Goal: Obtain resource: Obtain resource

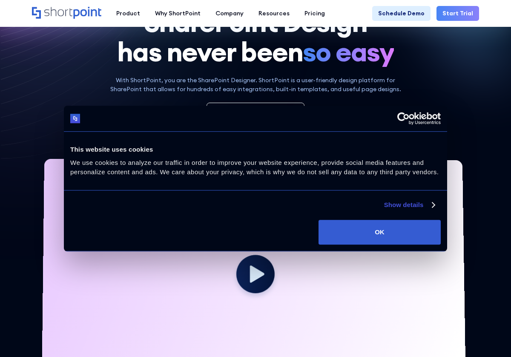
scroll to position [128, 0]
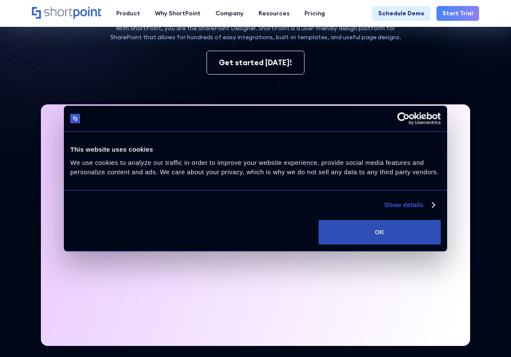
click at [412, 237] on button "OK" at bounding box center [379, 232] width 122 height 25
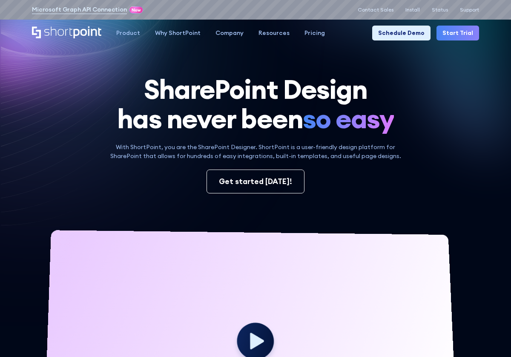
scroll to position [0, 0]
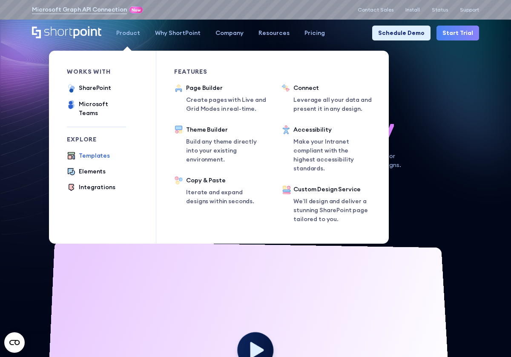
click at [98, 151] on div "Templates" at bounding box center [94, 155] width 31 height 9
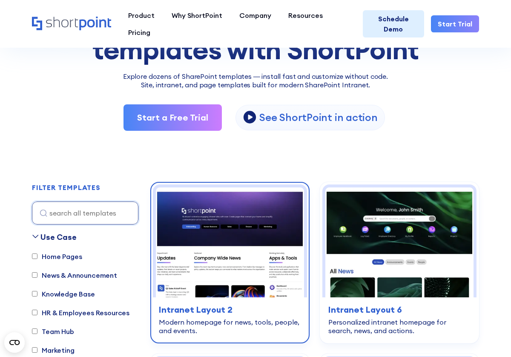
scroll to position [128, 0]
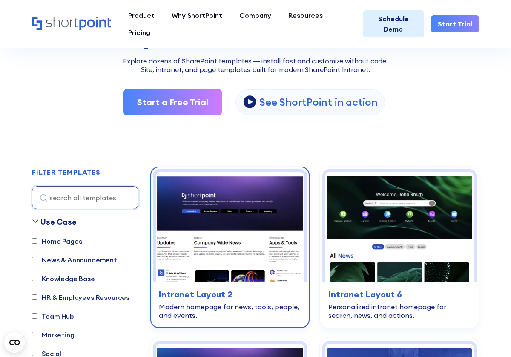
click at [208, 230] on img at bounding box center [230, 227] width 148 height 110
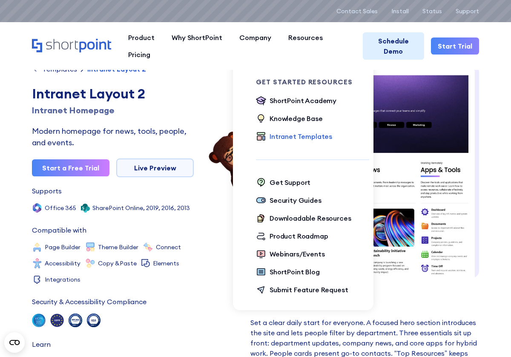
click at [313, 136] on div "Intranet Templates" at bounding box center [300, 136] width 63 height 10
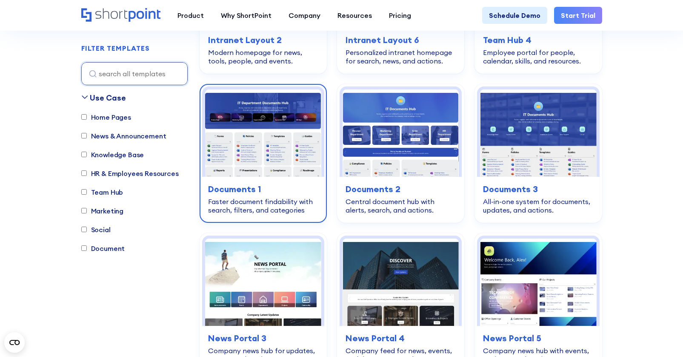
scroll to position [170, 0]
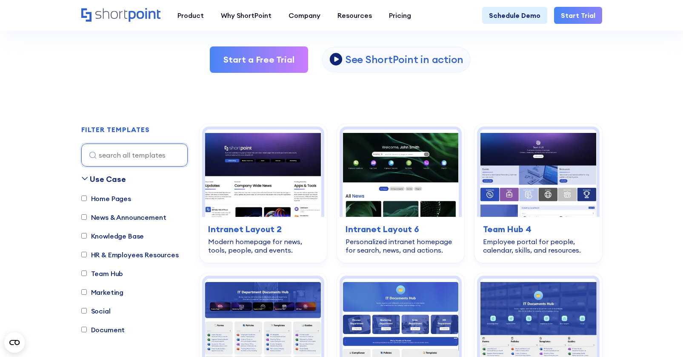
click at [83, 180] on icon at bounding box center [84, 178] width 7 height 7
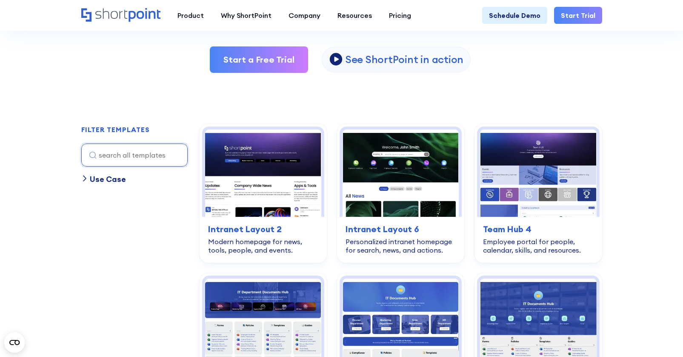
click at [83, 180] on icon at bounding box center [84, 178] width 3 height 5
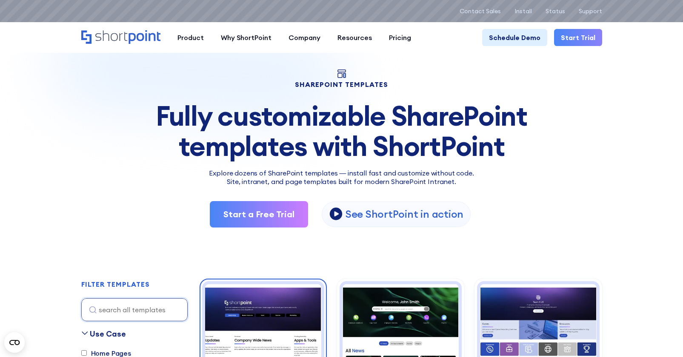
scroll to position [0, 0]
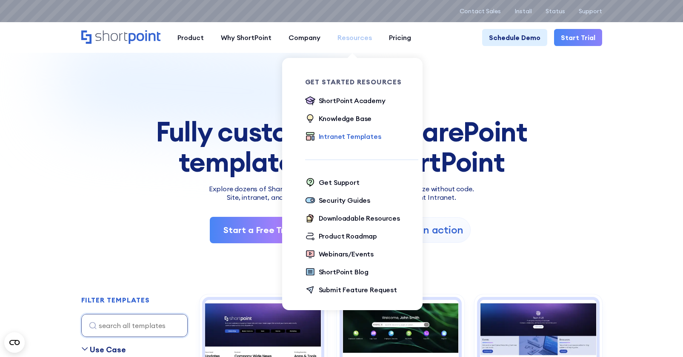
click at [346, 38] on div "Resources" at bounding box center [355, 37] width 34 height 10
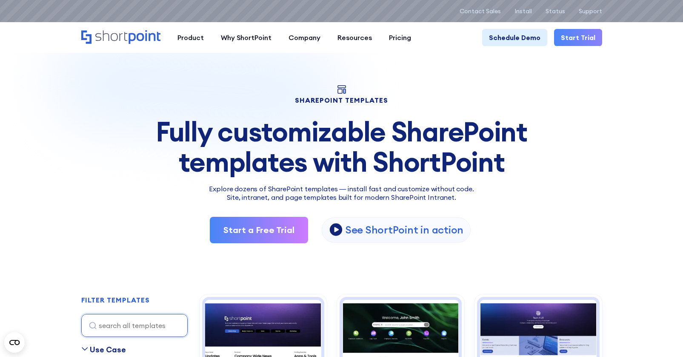
click at [105, 36] on icon "Home" at bounding box center [120, 37] width 79 height 14
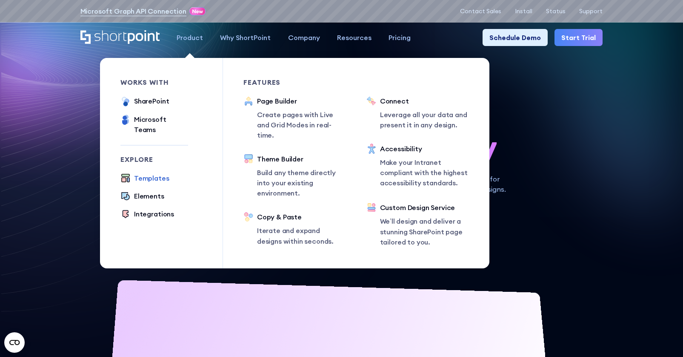
click at [159, 173] on div "Templates" at bounding box center [151, 178] width 35 height 10
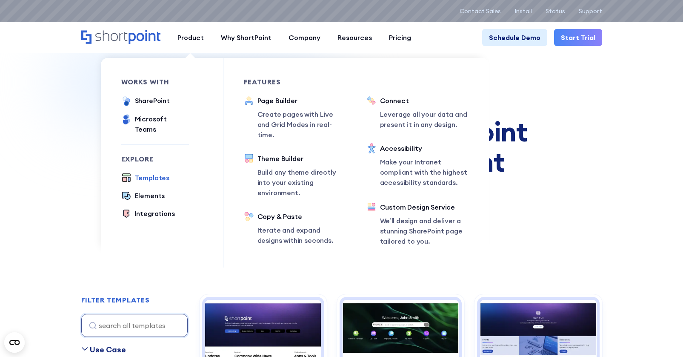
click at [152, 172] on div "Templates" at bounding box center [152, 177] width 35 height 10
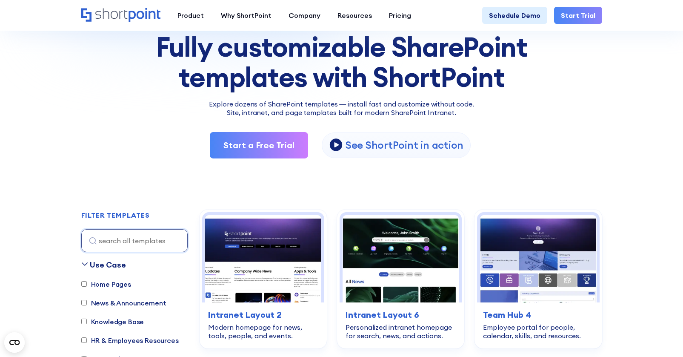
scroll to position [85, 0]
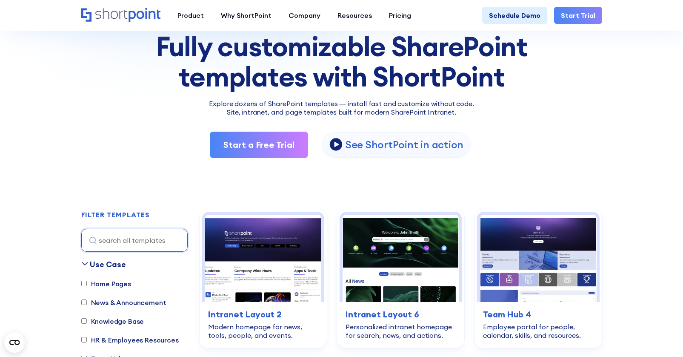
click at [85, 262] on icon at bounding box center [84, 263] width 7 height 7
click at [85, 262] on icon at bounding box center [84, 263] width 3 height 5
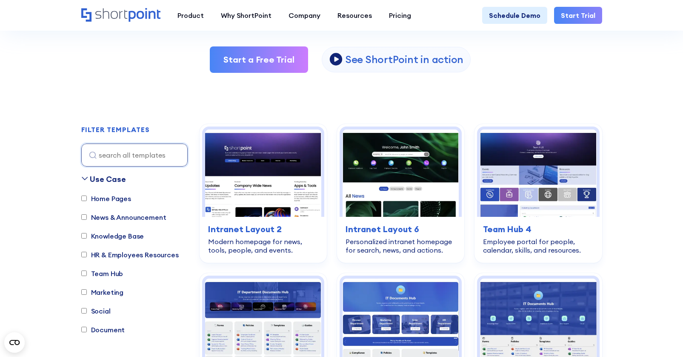
click at [107, 199] on label "Home Pages" at bounding box center [106, 198] width 50 height 10
click at [87, 199] on input "Home Pages" at bounding box center [84, 198] width 6 height 6
checkbox input "true"
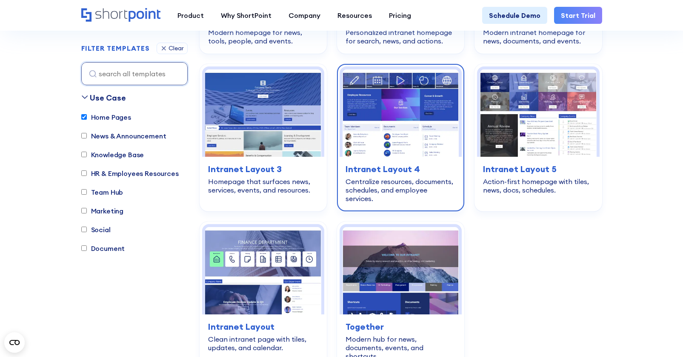
scroll to position [422, 0]
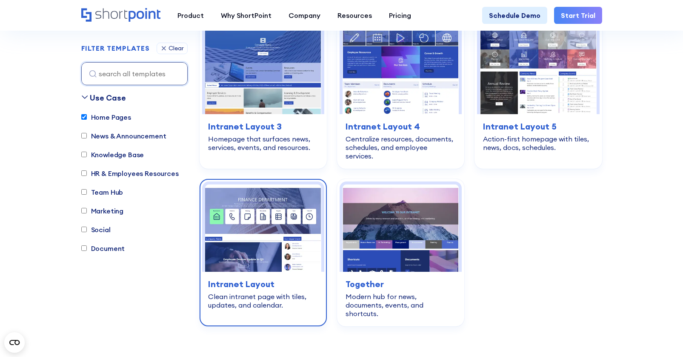
click at [277, 290] on h3 "Intranet Layout" at bounding box center [263, 284] width 110 height 13
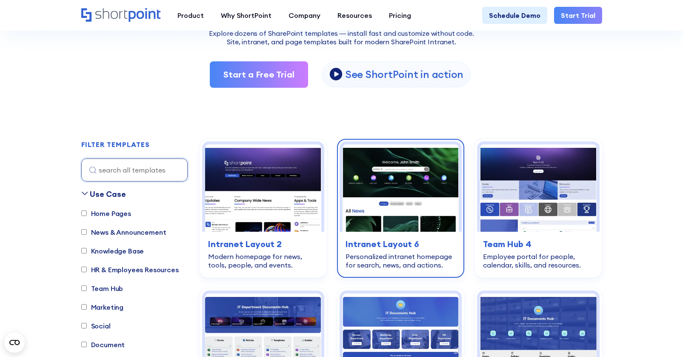
scroll to position [170, 0]
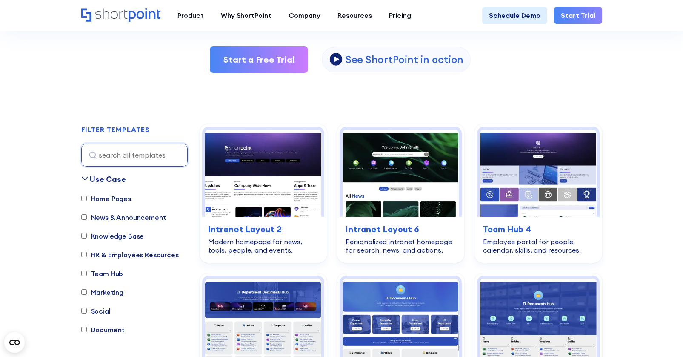
click at [84, 199] on input "Home Pages" at bounding box center [84, 198] width 6 height 6
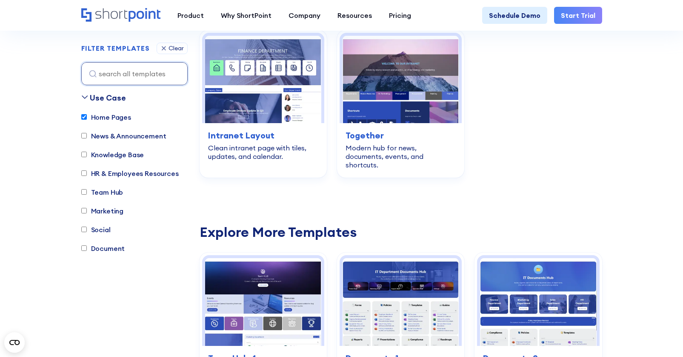
scroll to position [550, 0]
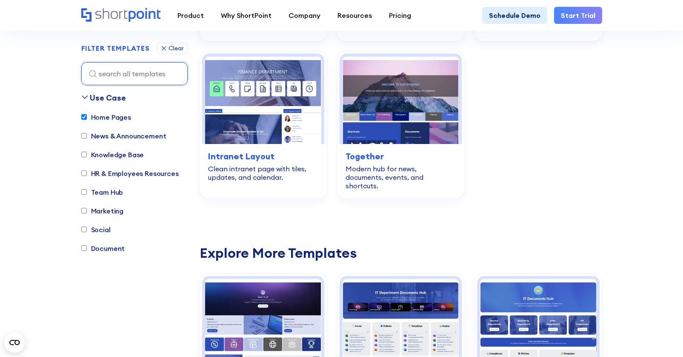
click at [85, 118] on input "Home Pages" at bounding box center [84, 118] width 6 height 6
checkbox input "false"
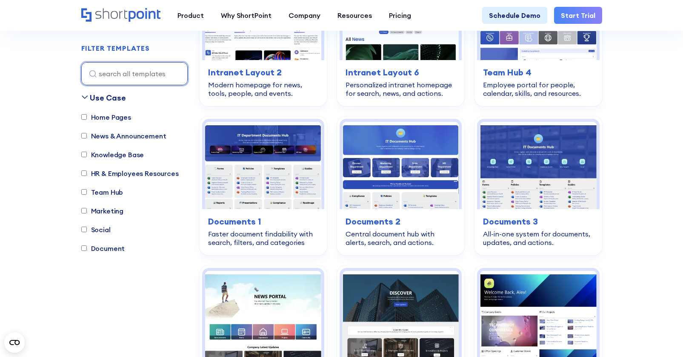
scroll to position [252, 0]
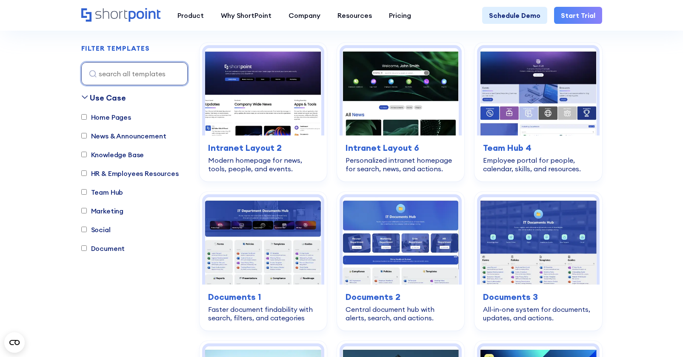
click at [105, 75] on input at bounding box center [134, 73] width 106 height 23
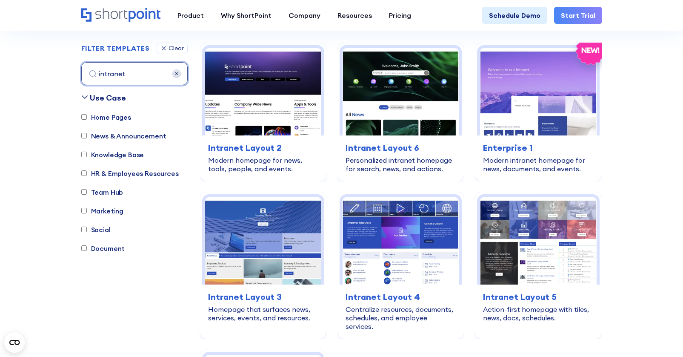
type input "intranet"
click at [93, 73] on input "intranet" at bounding box center [134, 73] width 106 height 23
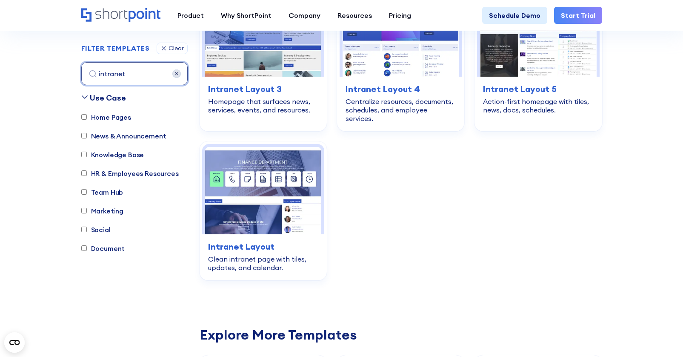
scroll to position [464, 0]
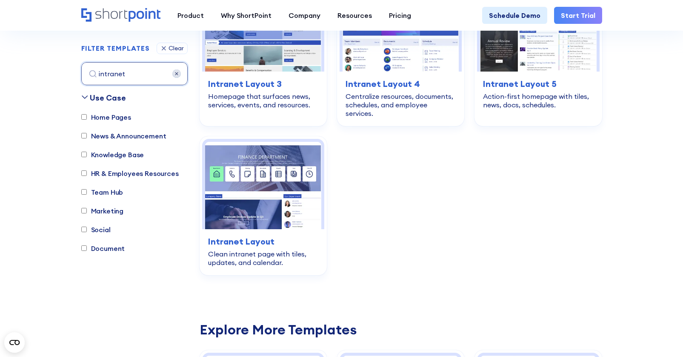
drag, startPoint x: 649, startPoint y: 217, endPoint x: 601, endPoint y: 209, distance: 48.4
click at [601, 209] on div "home-pages Intranet Layout 2 Modern homepage for news, tools, people, and event…" at bounding box center [401, 53] width 403 height 446
